Goal: Find specific page/section: Find specific page/section

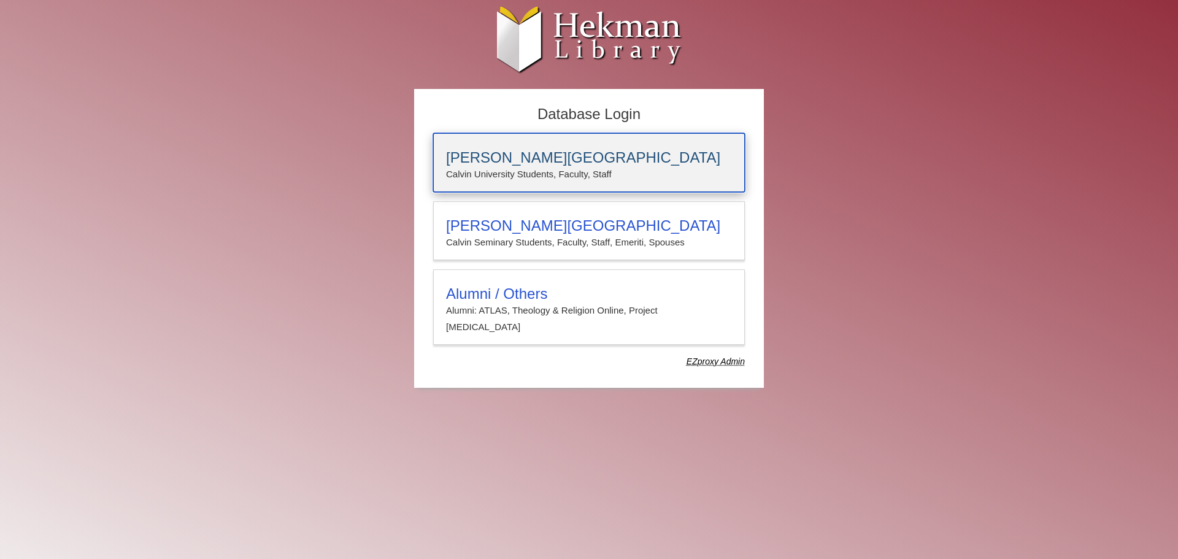
click at [669, 165] on h3 "[PERSON_NAME][GEOGRAPHIC_DATA]" at bounding box center [589, 157] width 286 height 17
